Goal: Task Accomplishment & Management: Manage account settings

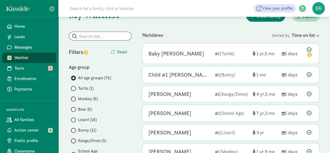
scroll to position [26, 0]
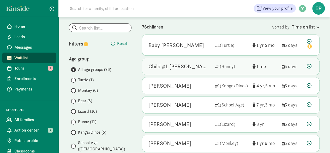
click at [310, 66] on icon at bounding box center [309, 66] width 5 height 5
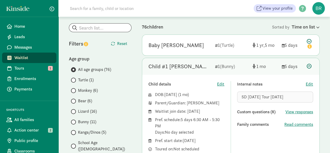
click at [308, 67] on icon at bounding box center [309, 66] width 5 height 5
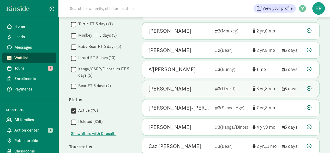
scroll to position [261, 0]
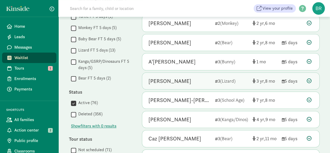
click at [310, 78] on icon at bounding box center [309, 80] width 5 height 5
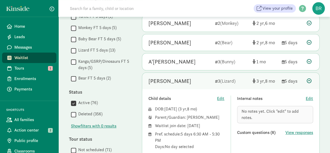
click at [310, 78] on icon at bounding box center [309, 80] width 5 height 5
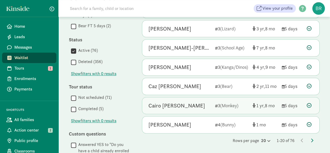
scroll to position [340, 0]
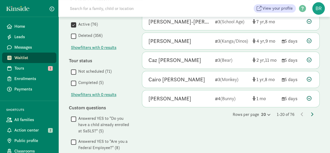
click at [312, 112] on icon at bounding box center [312, 114] width 3 height 4
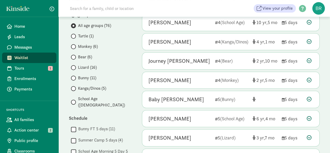
scroll to position [78, 0]
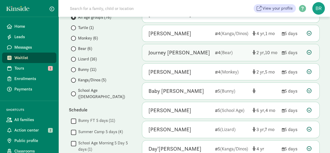
click at [308, 53] on icon at bounding box center [309, 52] width 5 height 5
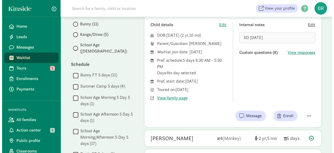
scroll to position [131, 0]
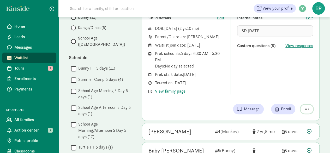
click at [308, 108] on span "button" at bounding box center [307, 109] width 4 height 5
click at [297, 96] on div "Remove from list" at bounding box center [289, 95] width 40 height 6
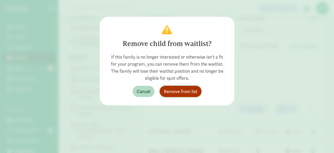
click at [191, 90] on span "Remove from list" at bounding box center [180, 91] width 33 height 7
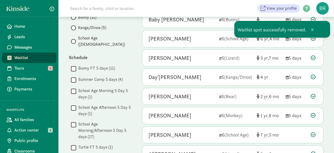
click at [313, 30] on div "Ma’Kai Poindexter 5 (School Age) 6 4 5 days" at bounding box center [232, 38] width 181 height 17
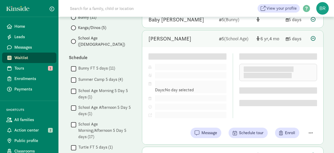
click at [313, 36] on icon at bounding box center [313, 38] width 5 height 5
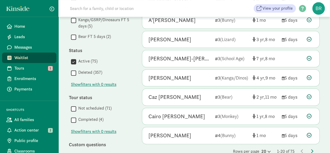
scroll to position [340, 0]
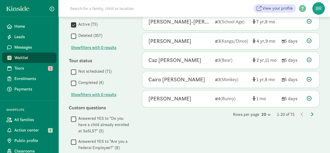
click at [311, 113] on icon at bounding box center [312, 114] width 3 height 4
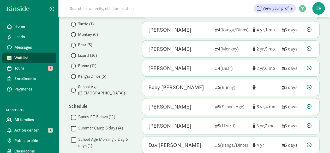
scroll to position [52, 0]
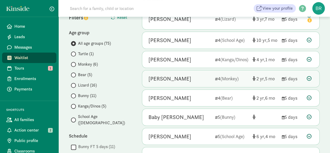
click at [312, 80] on div at bounding box center [310, 78] width 6 height 7
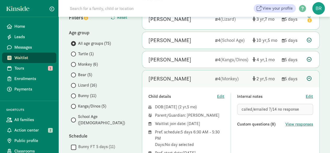
click at [310, 78] on icon at bounding box center [309, 78] width 5 height 5
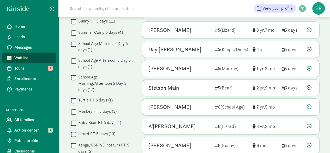
scroll to position [183, 0]
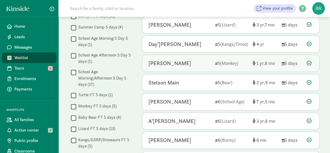
click at [311, 61] on icon at bounding box center [309, 63] width 5 height 5
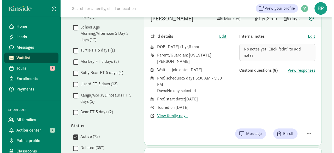
scroll to position [235, 0]
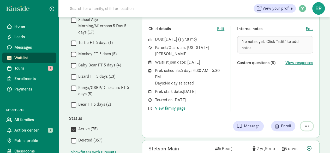
click at [308, 122] on button "button" at bounding box center [307, 125] width 13 height 9
click at [296, 109] on div "Remove from list" at bounding box center [289, 112] width 40 height 6
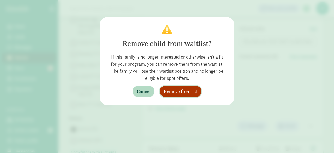
click at [191, 93] on span "Remove from list" at bounding box center [180, 91] width 33 height 7
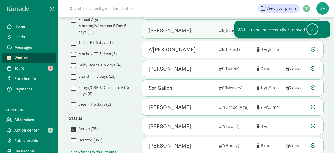
click at [312, 30] on span at bounding box center [312, 30] width 3 height 4
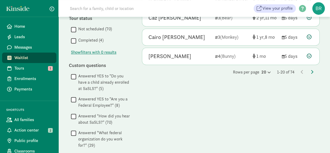
scroll to position [358, 0]
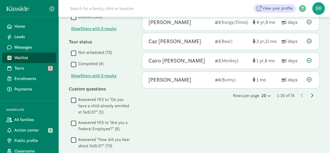
click at [313, 93] on icon at bounding box center [312, 95] width 3 height 4
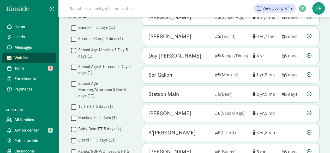
scroll to position [183, 0]
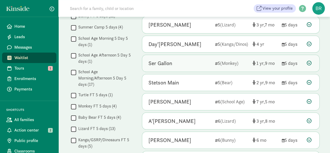
click at [311, 62] on icon at bounding box center [309, 63] width 5 height 5
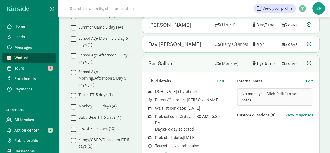
click at [310, 61] on icon at bounding box center [309, 63] width 5 height 5
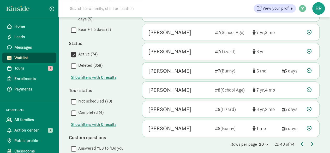
scroll to position [366, 0]
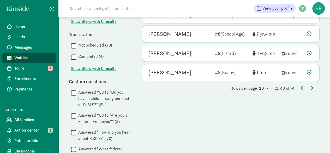
click at [314, 86] on div "Rows per page 20 21-40 of 74" at bounding box center [231, 88] width 178 height 6
click at [313, 86] on icon at bounding box center [312, 88] width 3 height 4
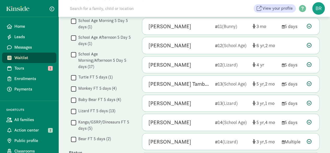
scroll to position [209, 0]
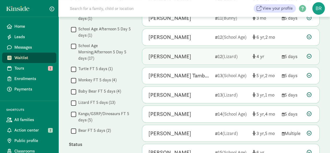
click at [310, 54] on icon at bounding box center [309, 56] width 5 height 5
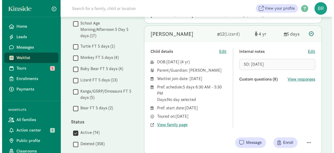
scroll to position [287, 0]
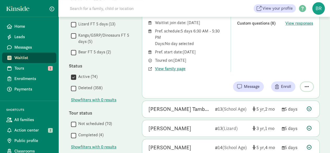
click at [305, 82] on button "button" at bounding box center [307, 86] width 13 height 9
click at [289, 70] on div "Remove from list" at bounding box center [289, 73] width 40 height 6
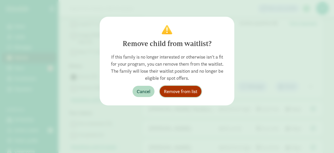
click at [198, 90] on button "Remove from list" at bounding box center [181, 91] width 42 height 11
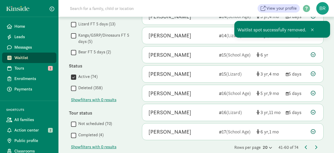
click at [313, 33] on icon at bounding box center [313, 35] width 5 height 5
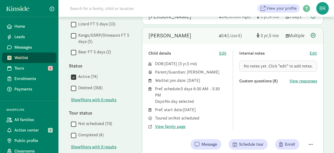
click at [314, 33] on icon at bounding box center [313, 35] width 5 height 5
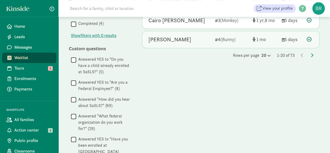
scroll to position [356, 0]
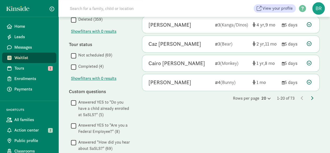
click at [313, 96] on icon at bounding box center [312, 98] width 3 height 4
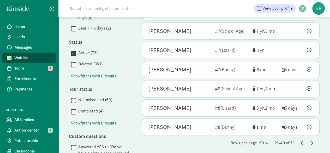
scroll to position [340, 0]
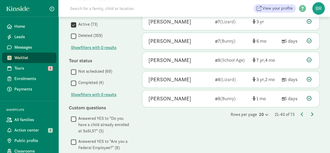
click at [313, 112] on icon at bounding box center [312, 114] width 3 height 4
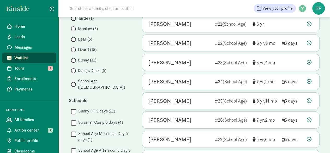
scroll to position [104, 0]
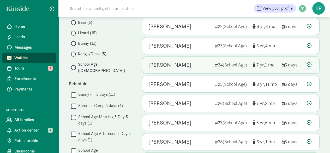
click at [310, 64] on icon at bounding box center [309, 64] width 5 height 5
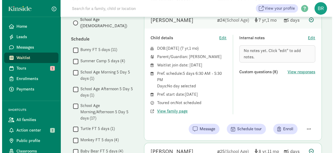
scroll to position [183, 0]
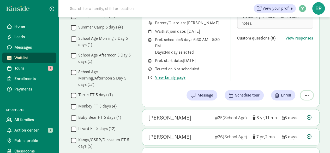
click at [307, 95] on span "button" at bounding box center [307, 95] width 4 height 5
click at [272, 81] on div "Remove from list" at bounding box center [289, 82] width 40 height 6
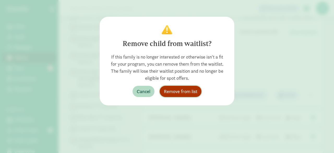
click at [180, 91] on span "Remove from list" at bounding box center [180, 91] width 33 height 7
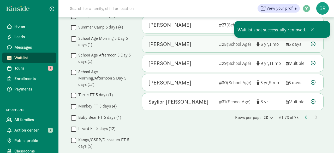
click at [314, 43] on icon at bounding box center [313, 44] width 5 height 5
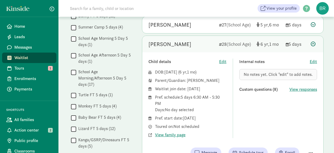
click at [22, 58] on span "Waitlist" at bounding box center [33, 58] width 38 height 6
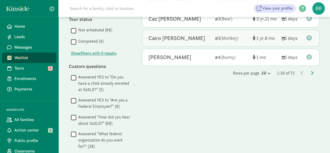
scroll to position [340, 0]
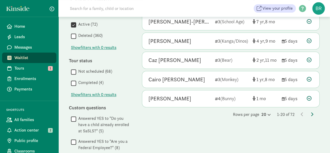
click at [312, 112] on icon at bounding box center [312, 114] width 3 height 4
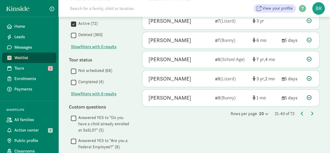
scroll to position [366, 0]
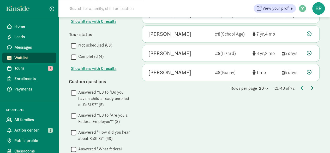
click at [311, 86] on icon at bounding box center [312, 88] width 3 height 4
click at [312, 86] on icon at bounding box center [312, 88] width 3 height 4
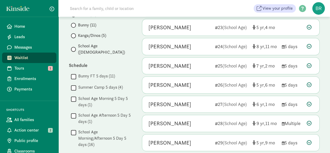
scroll to position [131, 0]
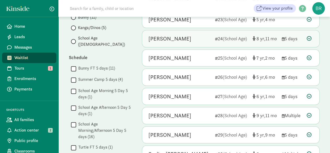
click at [309, 37] on icon at bounding box center [309, 38] width 5 height 5
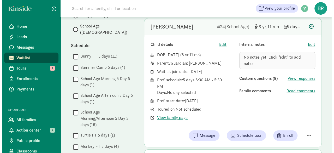
scroll to position [183, 0]
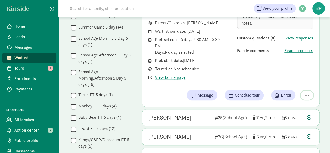
click at [304, 95] on button "button" at bounding box center [307, 95] width 13 height 9
click at [287, 81] on div "Remove from list" at bounding box center [289, 82] width 40 height 6
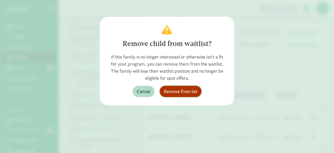
click at [181, 91] on span "Remove from list" at bounding box center [180, 91] width 33 height 7
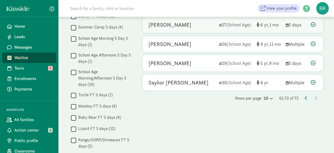
click at [314, 22] on icon at bounding box center [313, 24] width 5 height 5
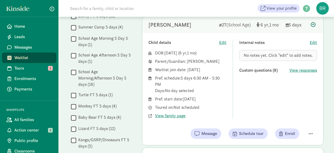
click at [311, 126] on div "Child details Edit DOB: [DATE] ( 6 1 ) Parent/Guardian: [PERSON_NAME] Waitlist …" at bounding box center [232, 89] width 181 height 112
click at [311, 117] on div "Child details Edit DOB: Jun 14, 2019 ( 6 1 ) Parent/Guardian: Jerica Lant Waitl…" at bounding box center [232, 89] width 181 height 112
click at [305, 107] on div "Internal notes Edit No notes yet. Click "edit" to add notes. Custom questions (…" at bounding box center [279, 78] width 78 height 79
click at [302, 132] on div at bounding box center [309, 133] width 17 height 9
click at [306, 132] on button "button" at bounding box center [311, 133] width 13 height 9
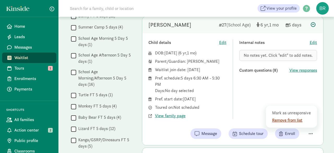
click at [295, 117] on div "Remove from list" at bounding box center [292, 120] width 40 height 6
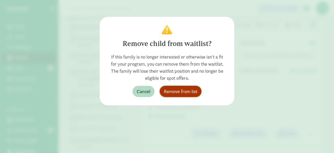
click at [175, 90] on span "Remove from list" at bounding box center [180, 91] width 33 height 7
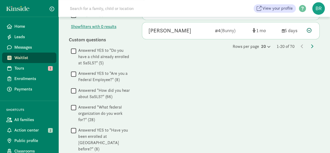
scroll to position [376, 0]
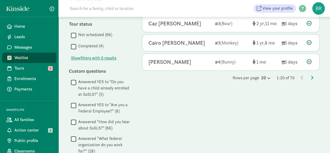
click at [313, 75] on icon at bounding box center [312, 77] width 3 height 4
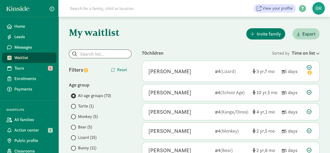
scroll to position [405, 0]
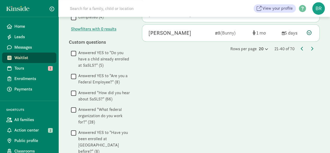
click at [312, 46] on icon at bounding box center [312, 48] width 3 height 4
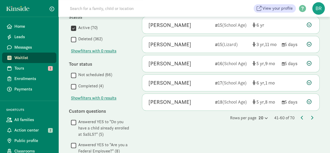
scroll to position [357, 0]
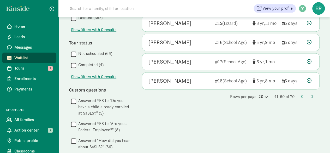
click at [312, 94] on icon at bounding box center [312, 96] width 3 height 4
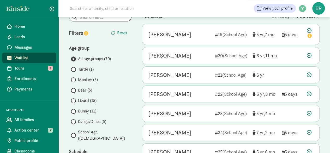
scroll to position [0, 0]
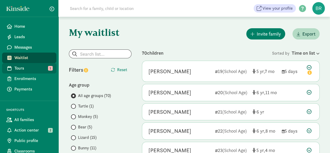
click at [37, 69] on span "Tours" at bounding box center [33, 68] width 38 height 6
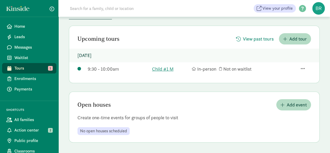
scroll to position [45, 0]
click at [33, 69] on span "Tours" at bounding box center [33, 68] width 38 height 6
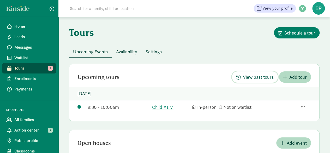
click at [261, 76] on span "View past tours" at bounding box center [258, 76] width 31 height 7
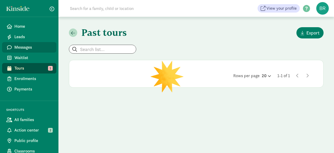
click at [32, 46] on span "Messages" at bounding box center [33, 47] width 38 height 6
